Goal: Find specific page/section: Find specific page/section

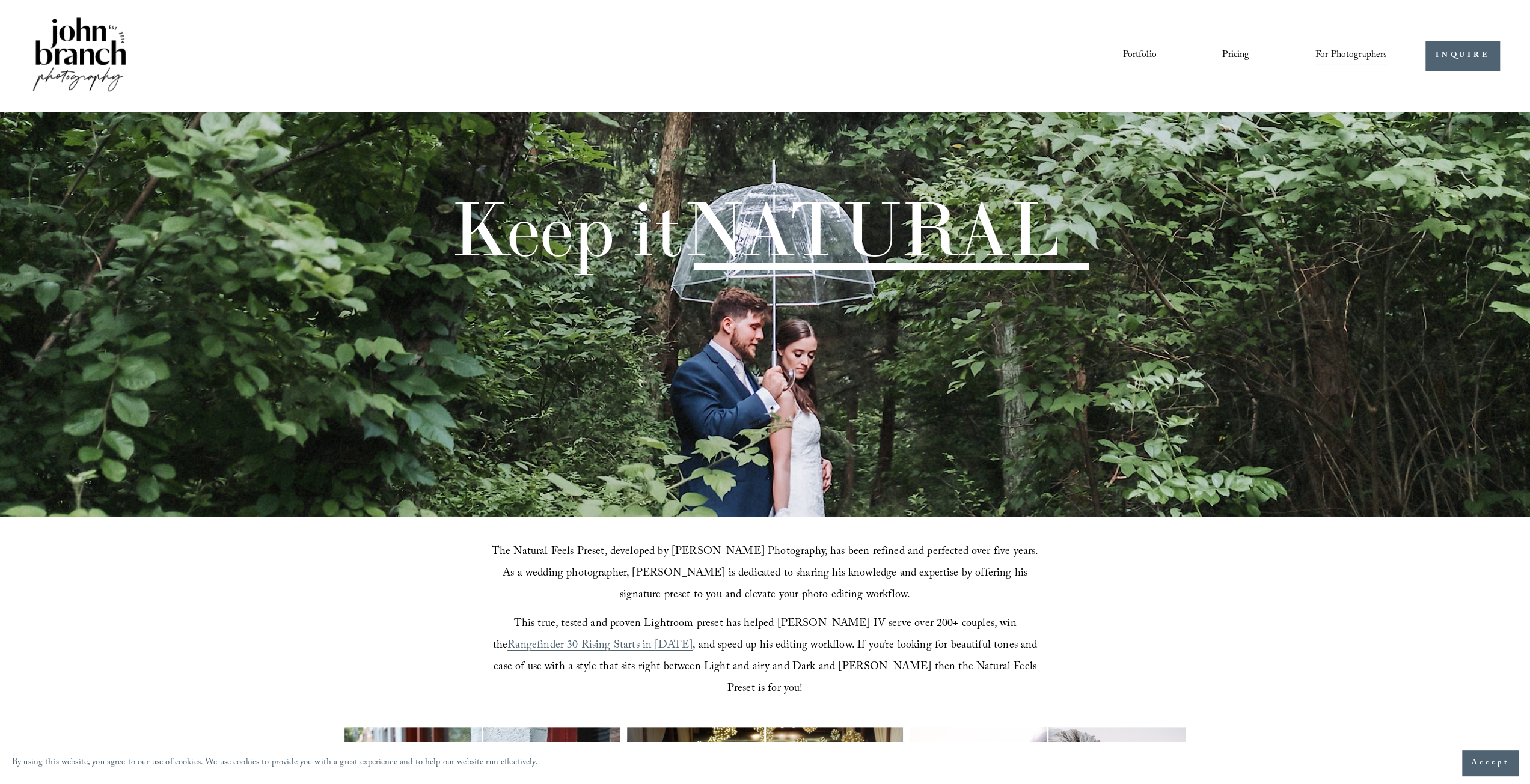
click at [1498, 761] on span "Accept" at bounding box center [1490, 764] width 38 height 12
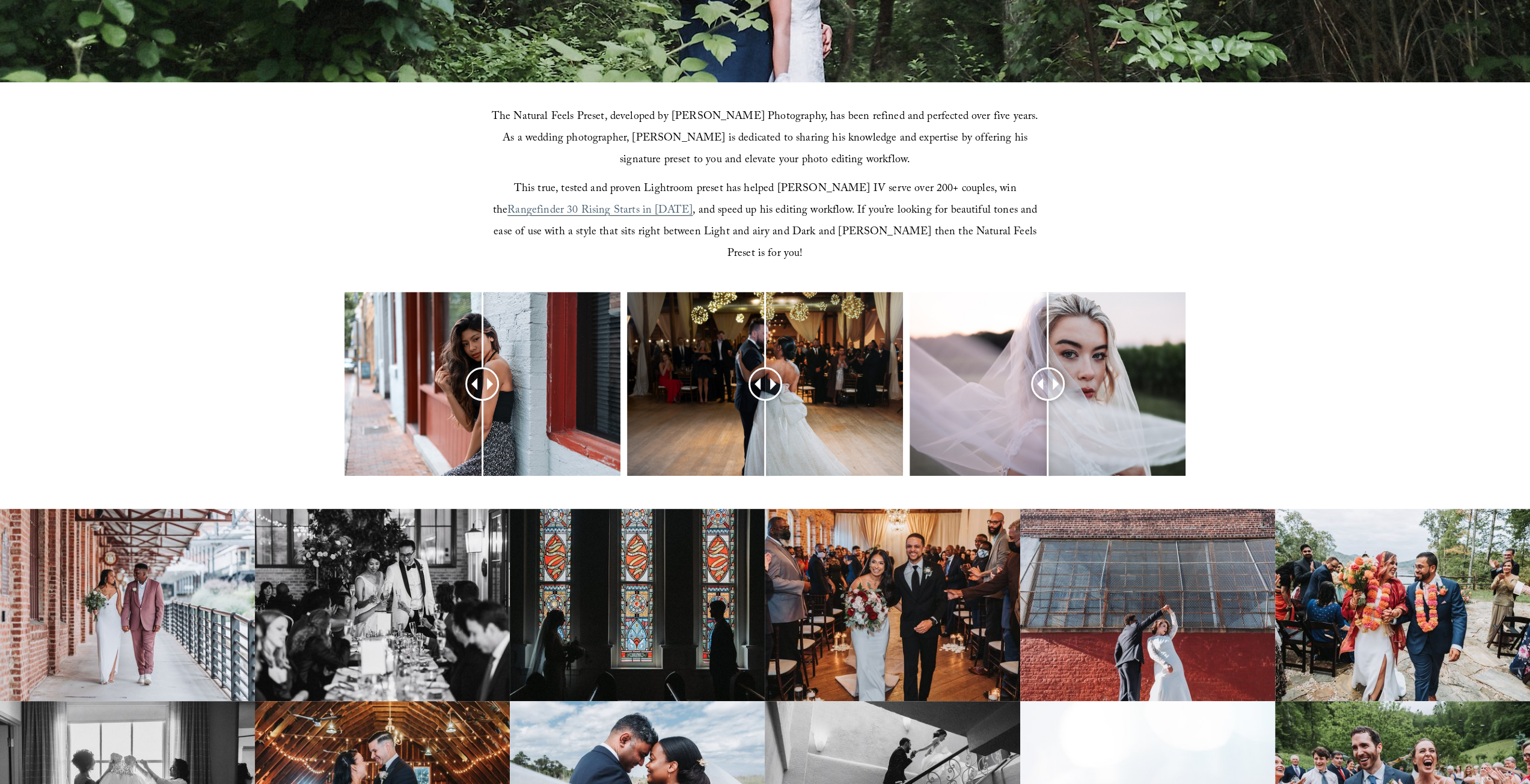
scroll to position [481, 0]
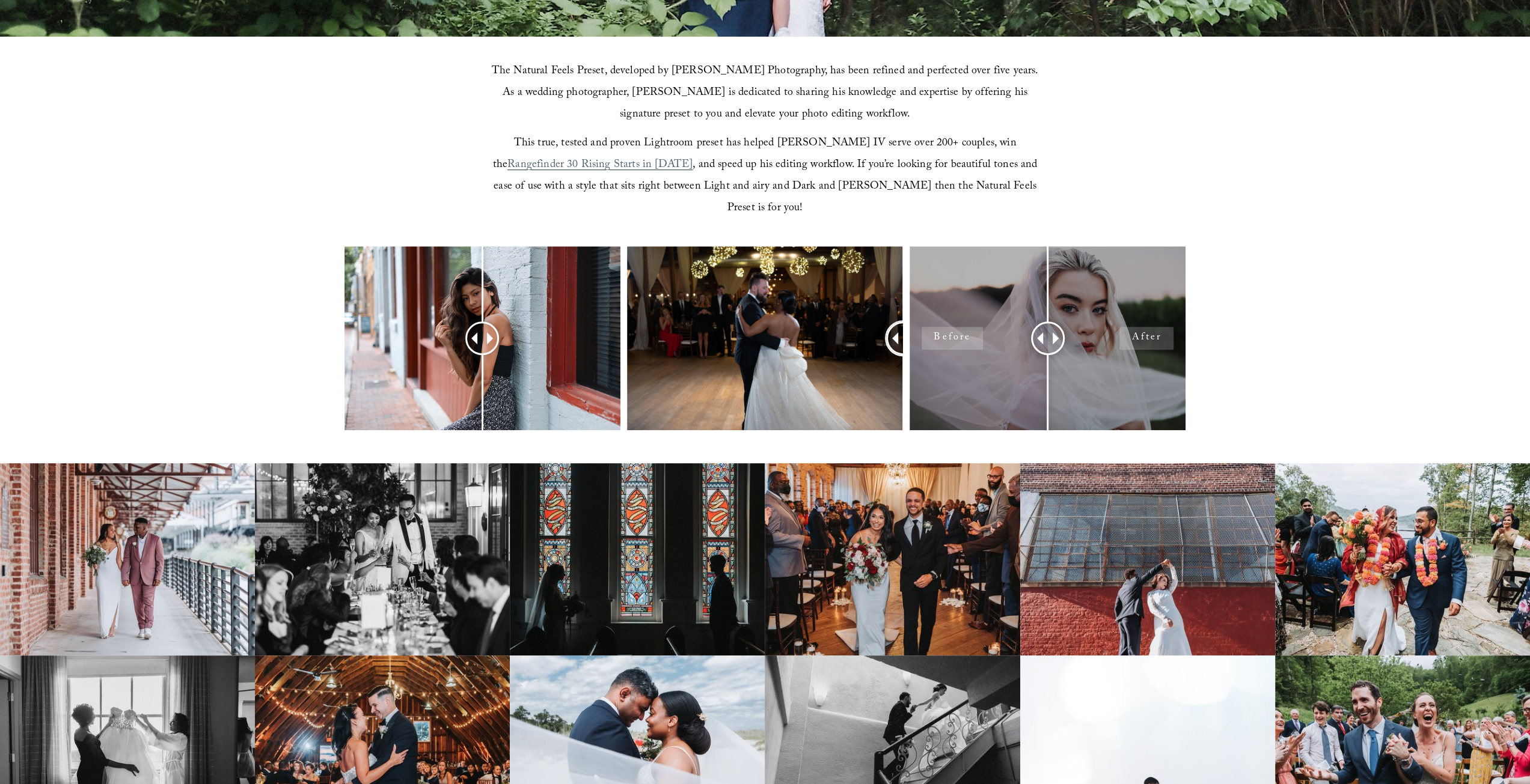
drag, startPoint x: 755, startPoint y: 317, endPoint x: 958, endPoint y: 325, distance: 203.2
click at [958, 325] on div at bounding box center [765, 354] width 1530 height 216
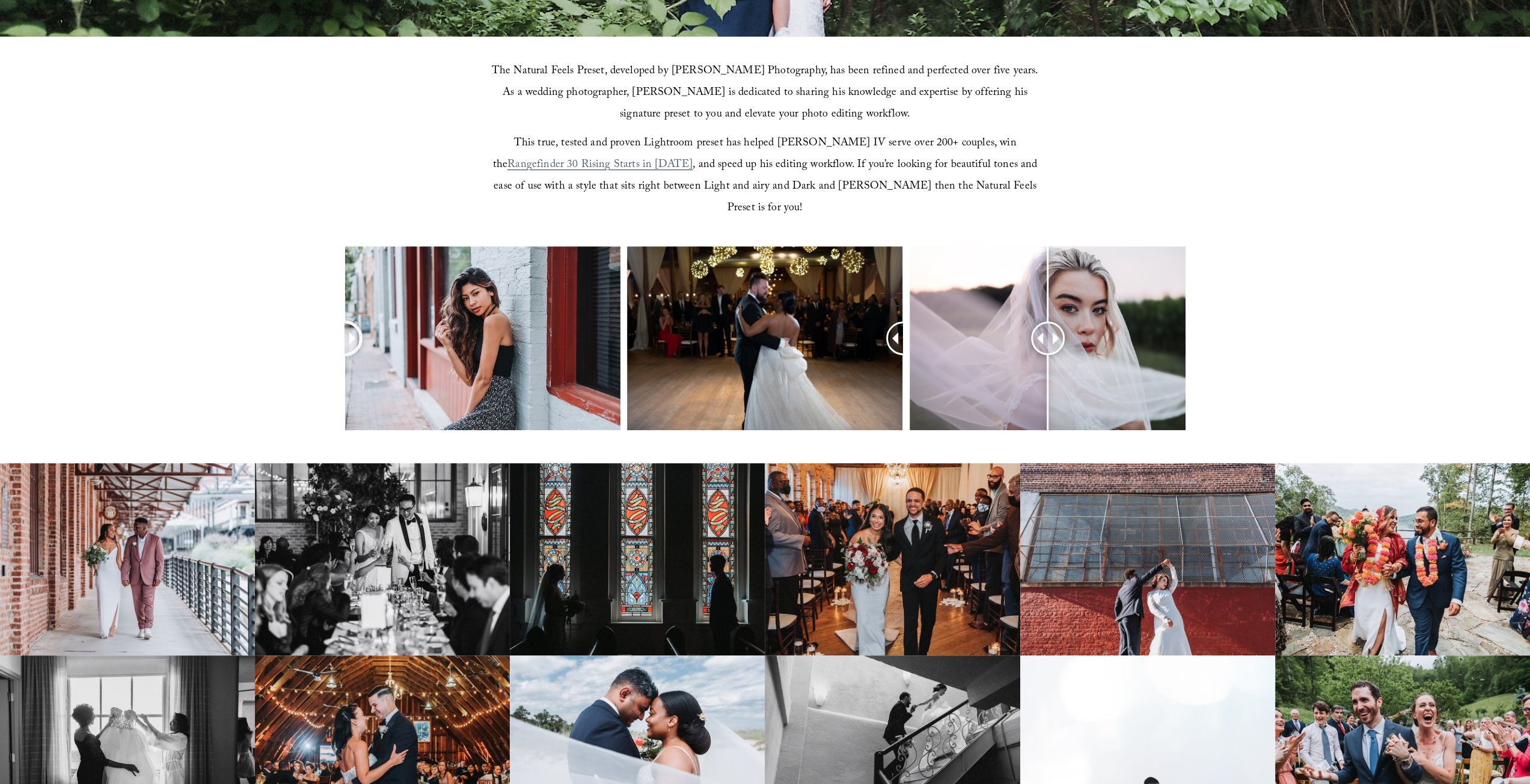
drag, startPoint x: 494, startPoint y: 319, endPoint x: 295, endPoint y: 329, distance: 199.3
click at [295, 329] on div at bounding box center [765, 354] width 1530 height 216
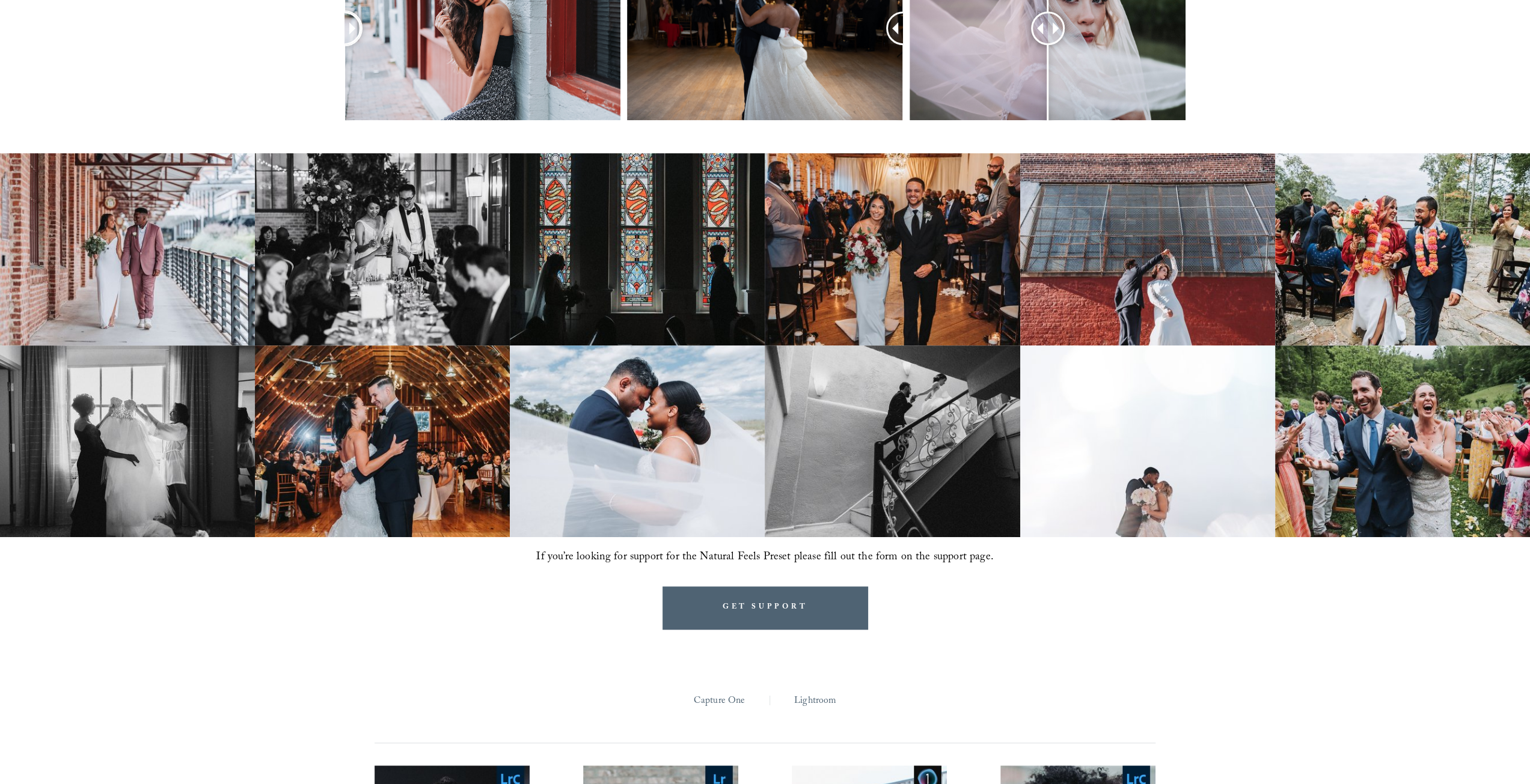
scroll to position [841, 0]
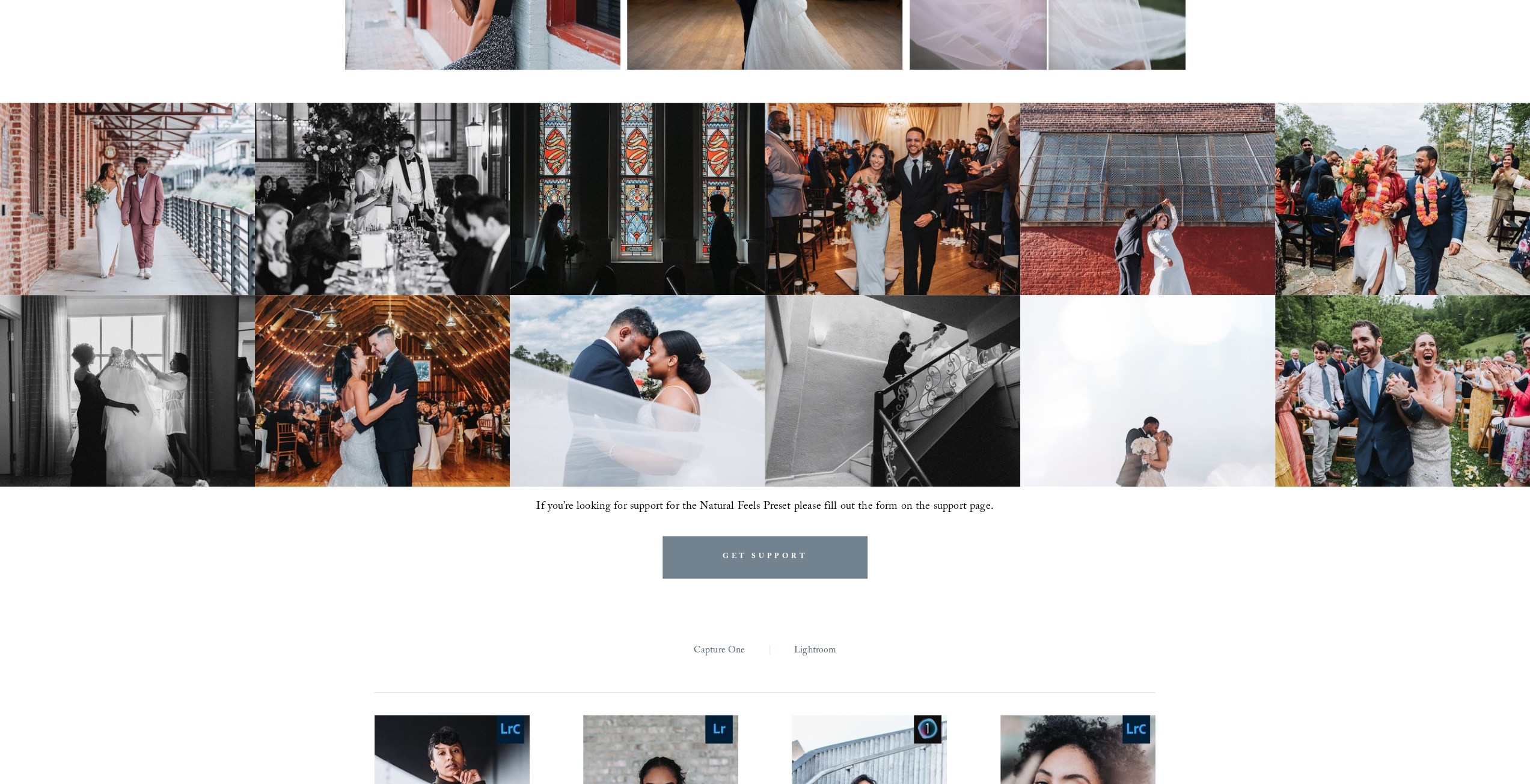
click at [847, 536] on link "GET SUPPORT" at bounding box center [765, 557] width 206 height 42
